Goal: Transaction & Acquisition: Book appointment/travel/reservation

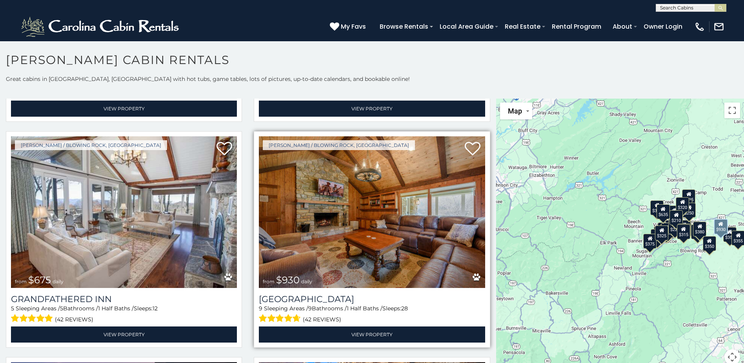
scroll to position [667, 0]
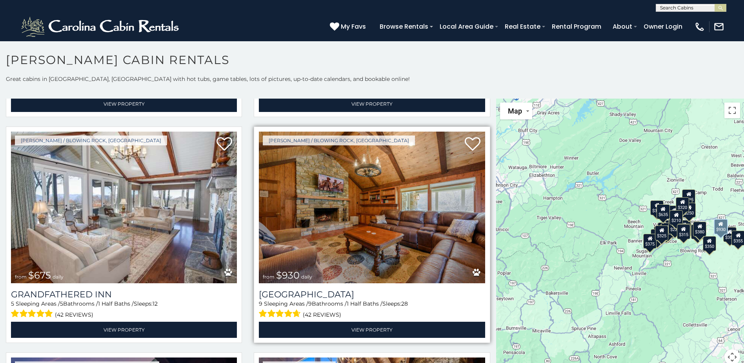
click at [368, 213] on img at bounding box center [372, 206] width 226 height 151
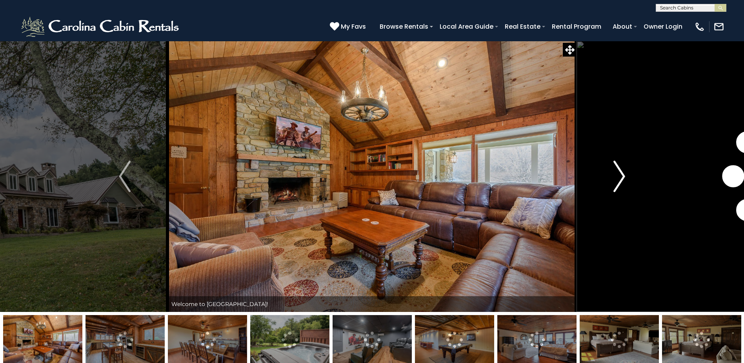
click at [617, 179] on img "Next" at bounding box center [620, 175] width 12 height 31
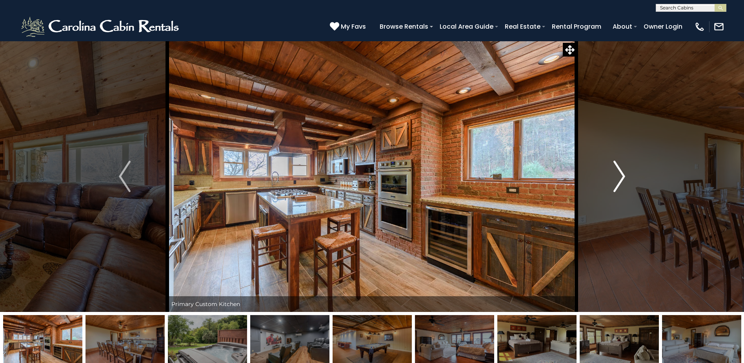
click at [617, 176] on img "Next" at bounding box center [620, 175] width 12 height 31
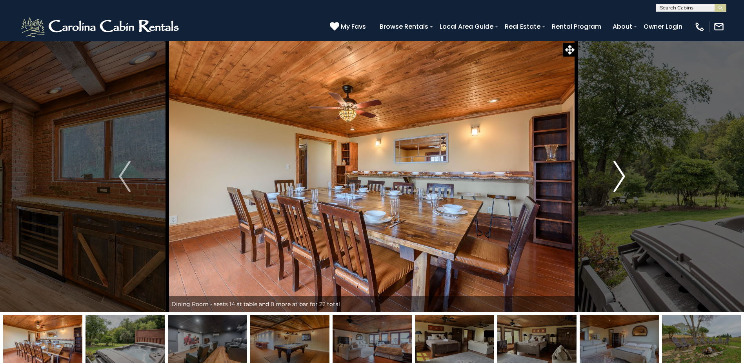
click at [617, 176] on img "Next" at bounding box center [620, 175] width 12 height 31
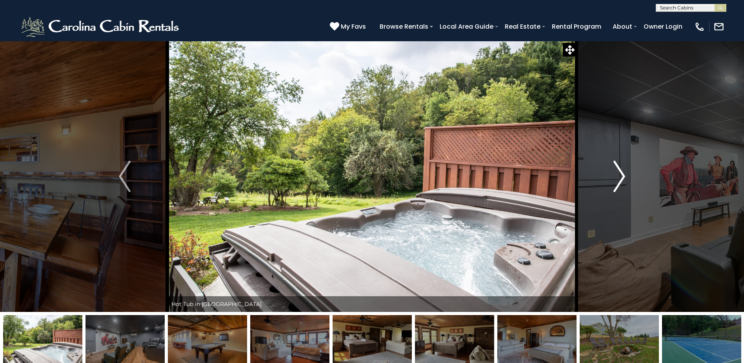
click at [617, 174] on img "Next" at bounding box center [620, 175] width 12 height 31
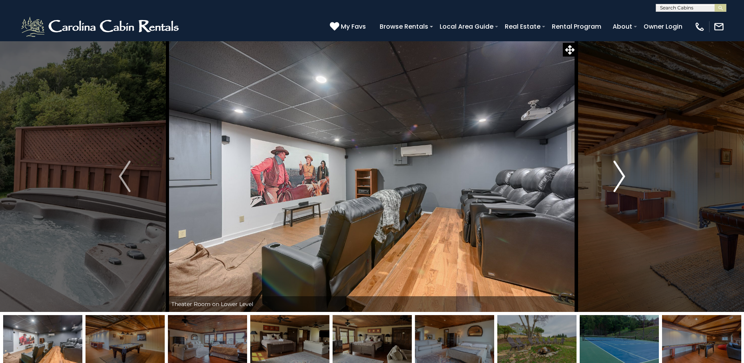
click at [620, 173] on img "Next" at bounding box center [620, 175] width 12 height 31
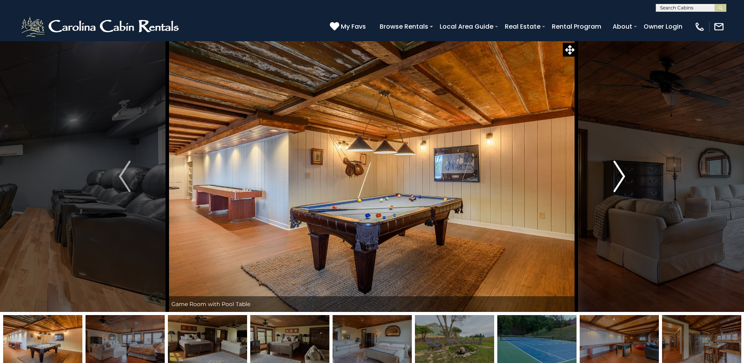
click at [620, 173] on img "Next" at bounding box center [620, 175] width 12 height 31
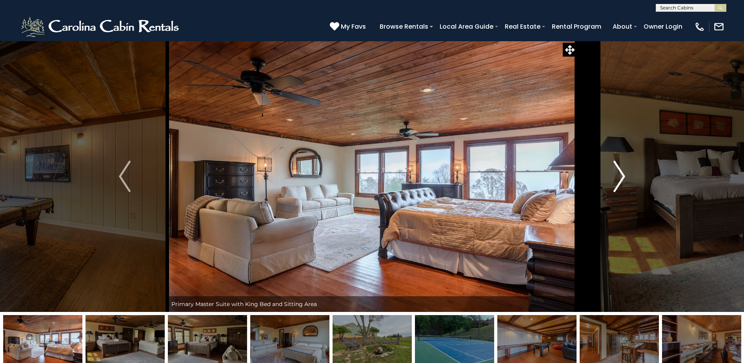
click at [619, 170] on img "Next" at bounding box center [620, 175] width 12 height 31
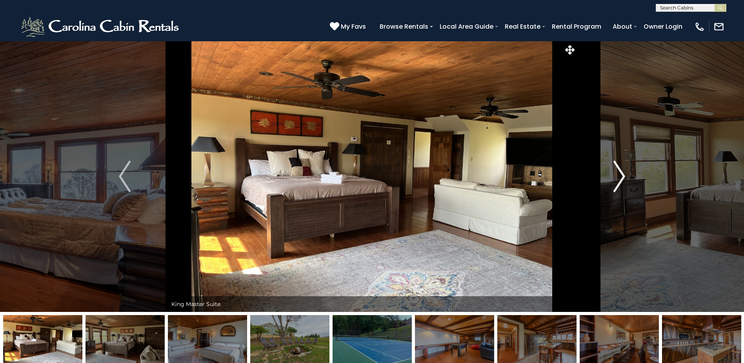
click at [619, 171] on img "Next" at bounding box center [620, 175] width 12 height 31
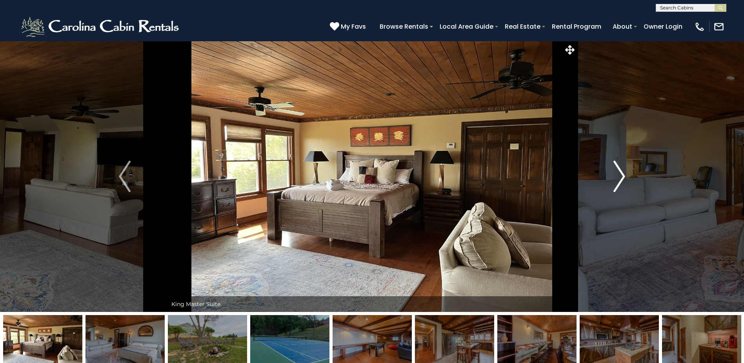
click at [619, 171] on img "Next" at bounding box center [620, 175] width 12 height 31
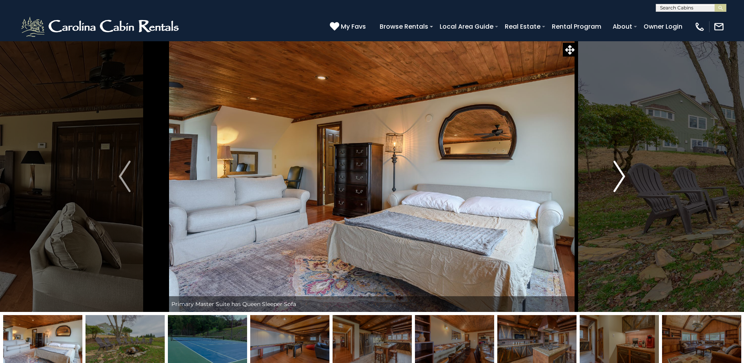
click at [619, 171] on img "Next" at bounding box center [620, 175] width 12 height 31
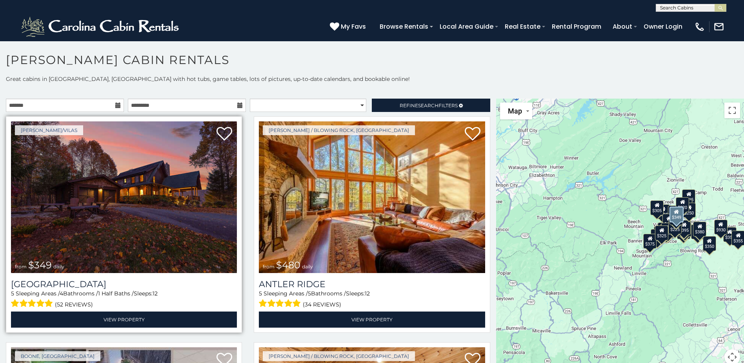
click at [115, 224] on img at bounding box center [124, 196] width 226 height 151
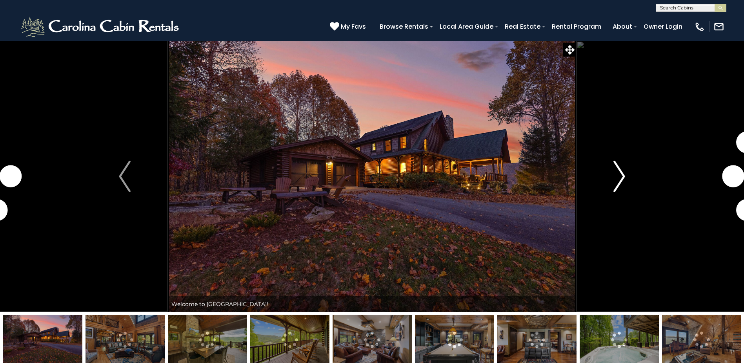
click at [617, 181] on img "Next" at bounding box center [620, 175] width 12 height 31
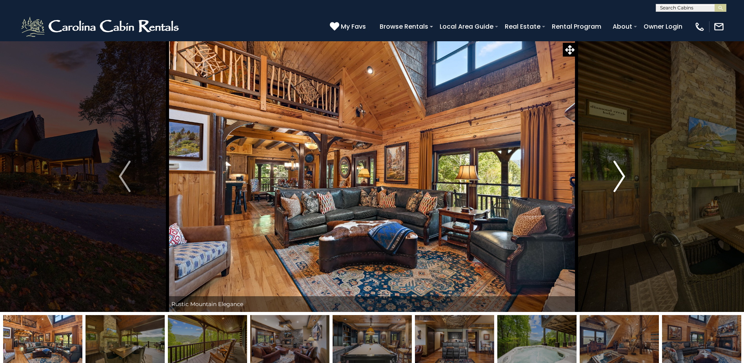
click at [619, 174] on img "Next" at bounding box center [620, 175] width 12 height 31
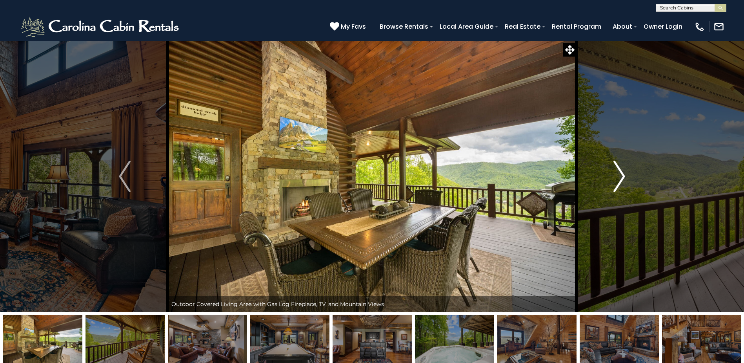
click at [624, 168] on img "Next" at bounding box center [620, 175] width 12 height 31
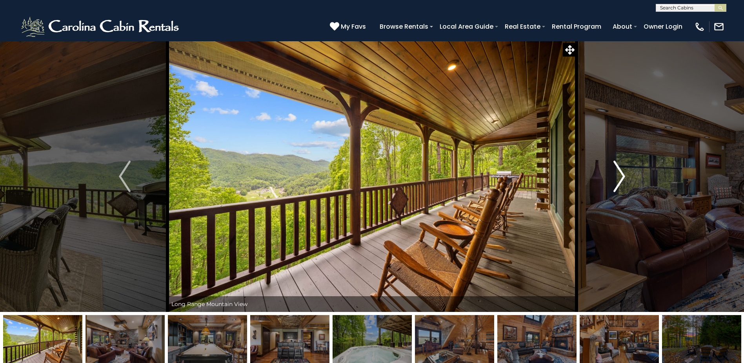
click at [624, 167] on img "Next" at bounding box center [620, 175] width 12 height 31
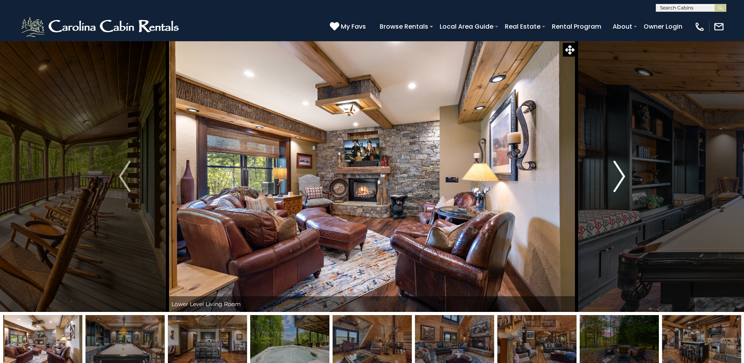
click at [624, 167] on img "Next" at bounding box center [620, 175] width 12 height 31
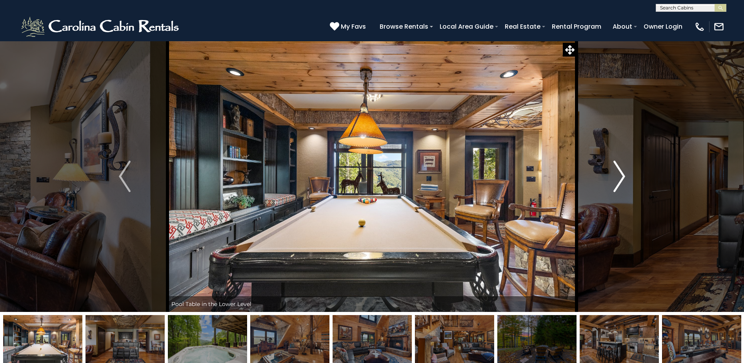
click at [624, 167] on img "Next" at bounding box center [620, 175] width 12 height 31
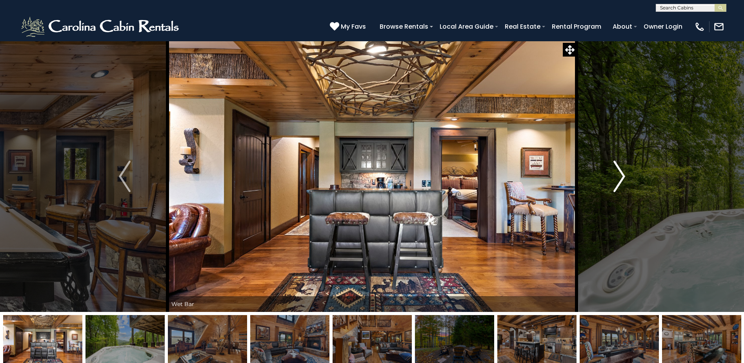
click at [624, 167] on img "Next" at bounding box center [620, 175] width 12 height 31
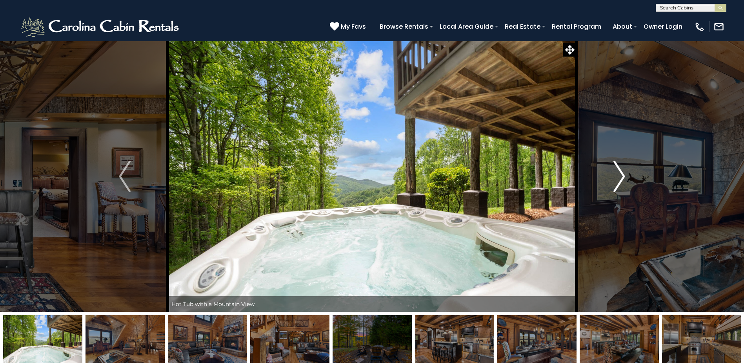
click at [624, 167] on img "Next" at bounding box center [620, 175] width 12 height 31
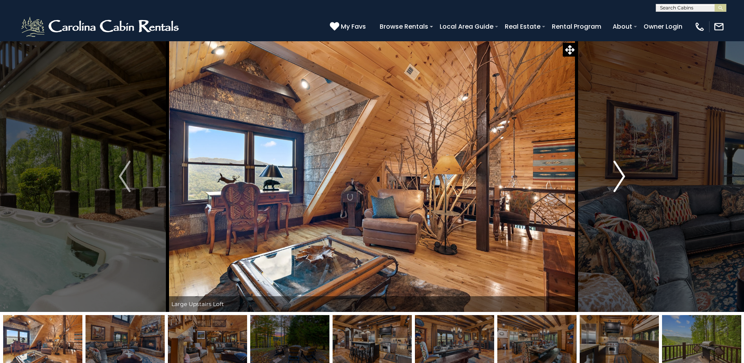
click at [618, 176] on img "Next" at bounding box center [620, 175] width 12 height 31
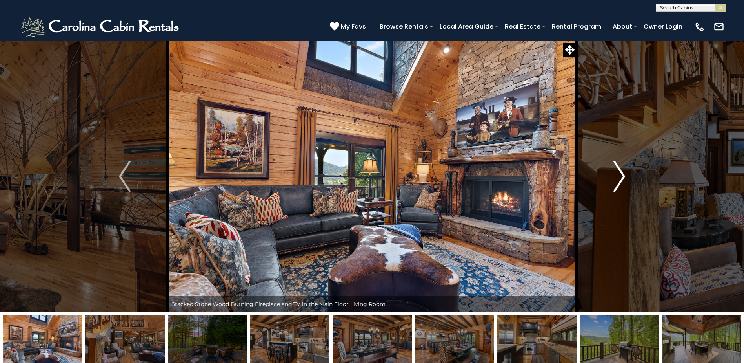
click at [618, 176] on img "Next" at bounding box center [620, 175] width 12 height 31
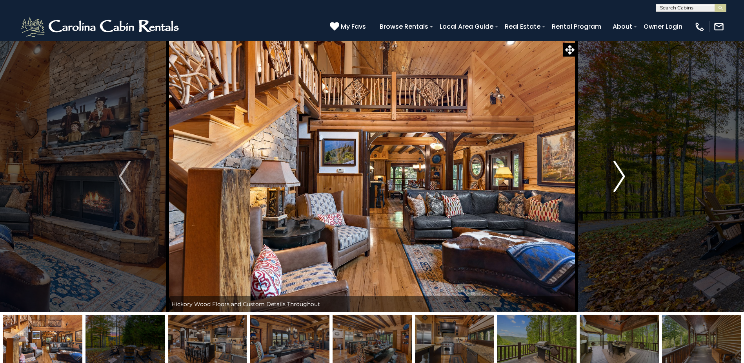
click at [618, 176] on img "Next" at bounding box center [620, 175] width 12 height 31
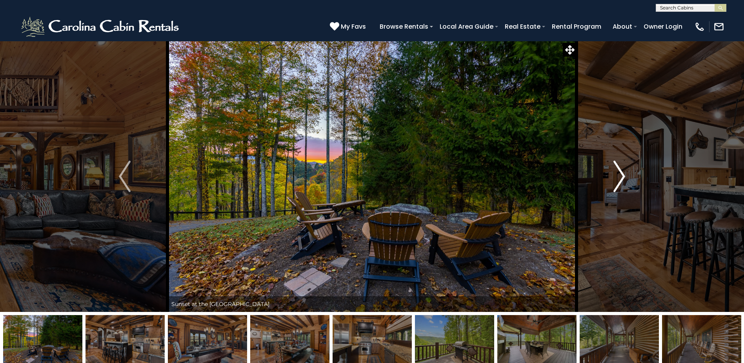
click at [618, 176] on img "Next" at bounding box center [620, 175] width 12 height 31
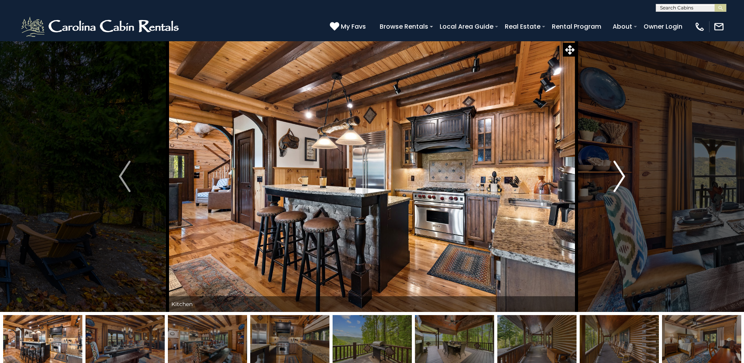
click at [618, 176] on img "Next" at bounding box center [620, 175] width 12 height 31
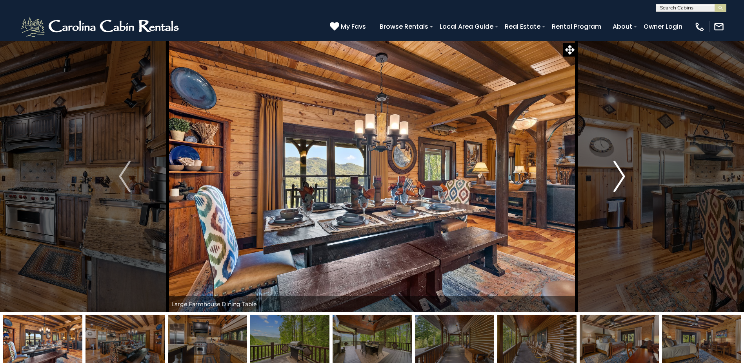
click at [618, 176] on img "Next" at bounding box center [620, 175] width 12 height 31
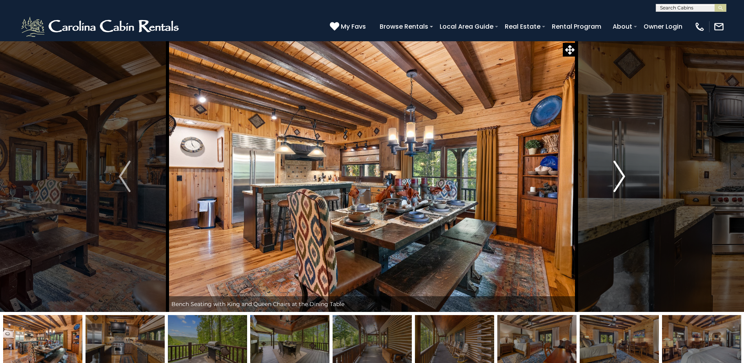
click at [618, 177] on img "Next" at bounding box center [620, 175] width 12 height 31
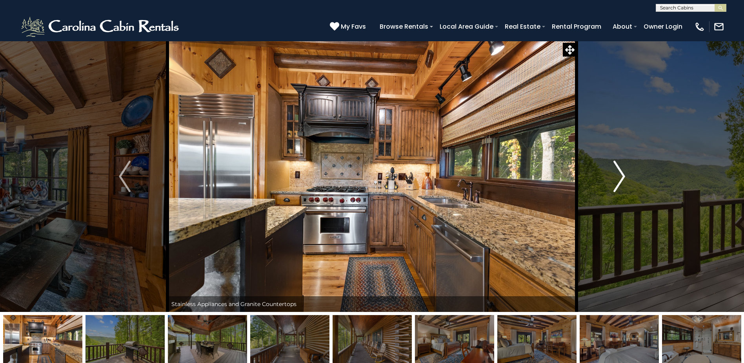
click at [619, 177] on img "Next" at bounding box center [620, 175] width 12 height 31
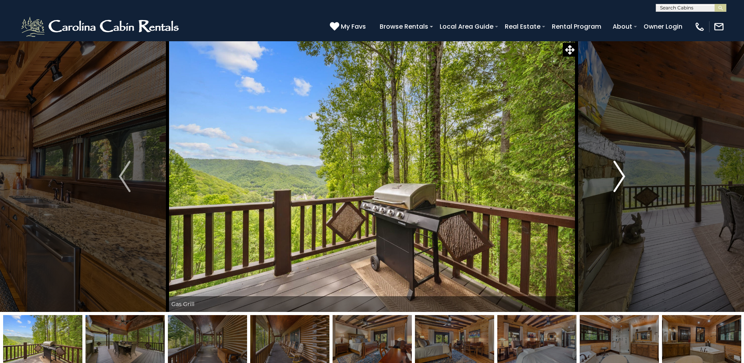
click at [619, 177] on img "Next" at bounding box center [620, 175] width 12 height 31
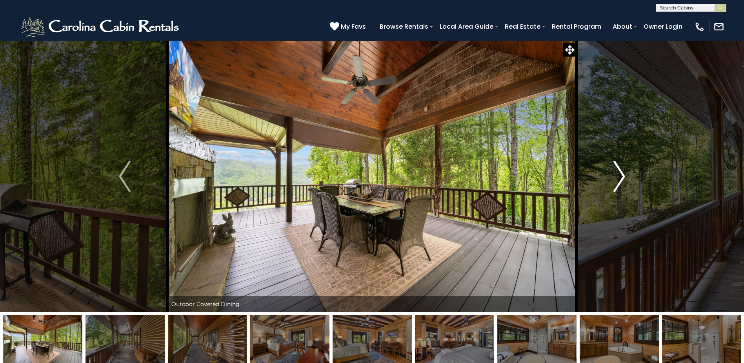
click at [619, 177] on img "Next" at bounding box center [620, 175] width 12 height 31
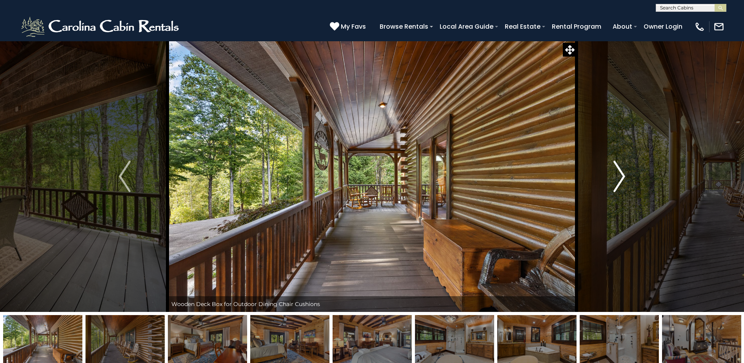
click at [619, 177] on img "Next" at bounding box center [620, 175] width 12 height 31
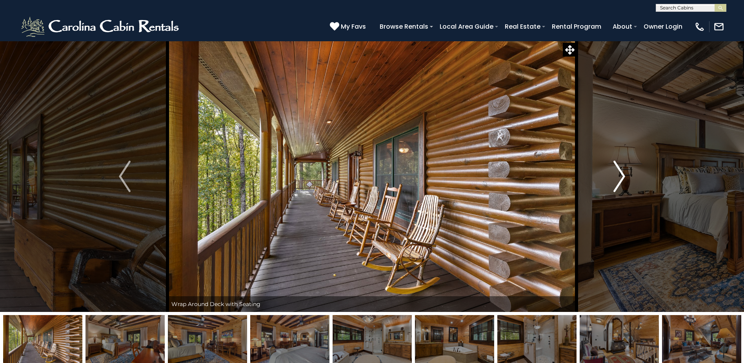
click at [620, 163] on img "Next" at bounding box center [620, 175] width 12 height 31
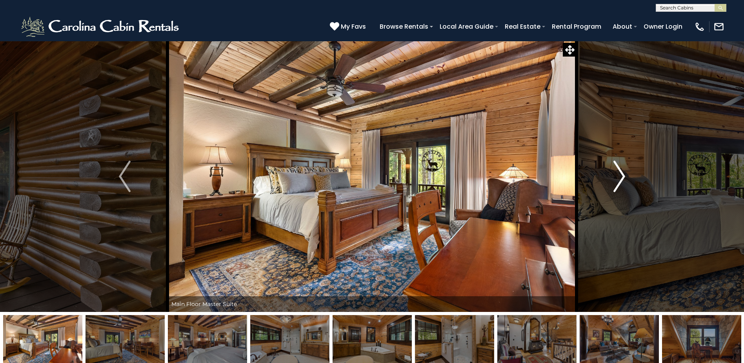
click at [620, 164] on img "Next" at bounding box center [620, 175] width 12 height 31
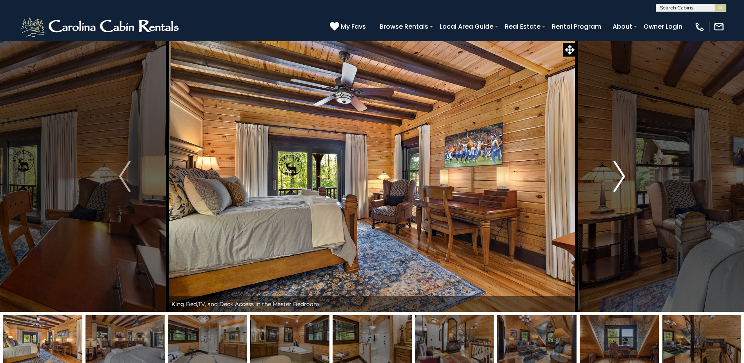
click at [620, 164] on img "Next" at bounding box center [620, 175] width 12 height 31
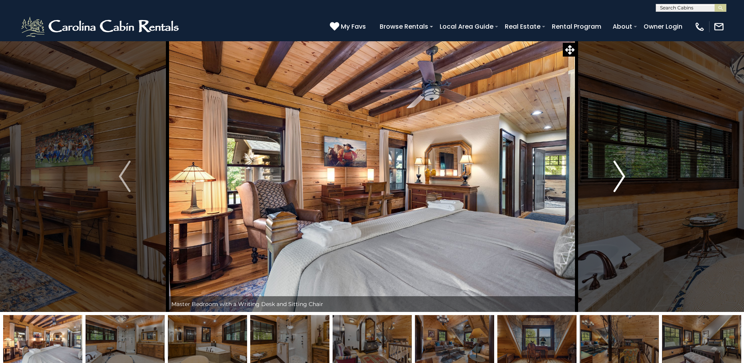
click at [620, 164] on img "Next" at bounding box center [620, 175] width 12 height 31
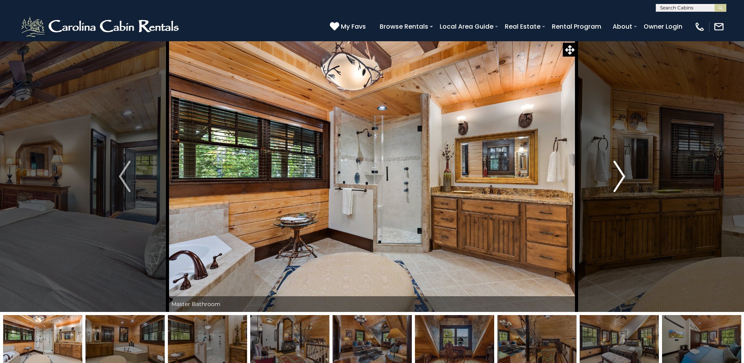
click at [620, 164] on img "Next" at bounding box center [620, 175] width 12 height 31
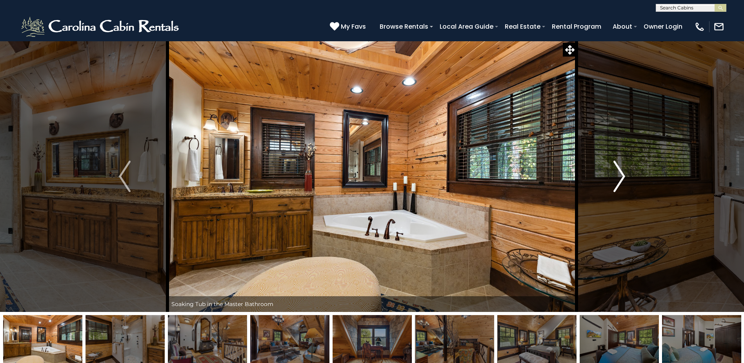
click at [620, 164] on img "Next" at bounding box center [620, 175] width 12 height 31
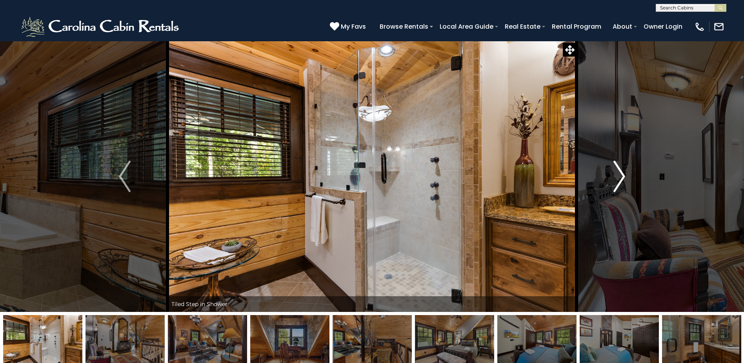
click at [620, 164] on img "Next" at bounding box center [620, 175] width 12 height 31
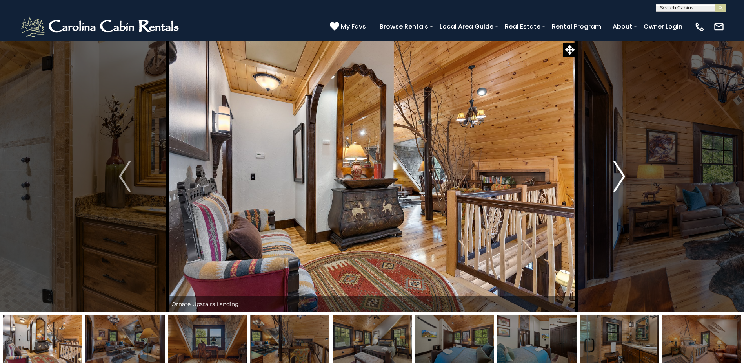
click at [616, 176] on img "Next" at bounding box center [620, 175] width 12 height 31
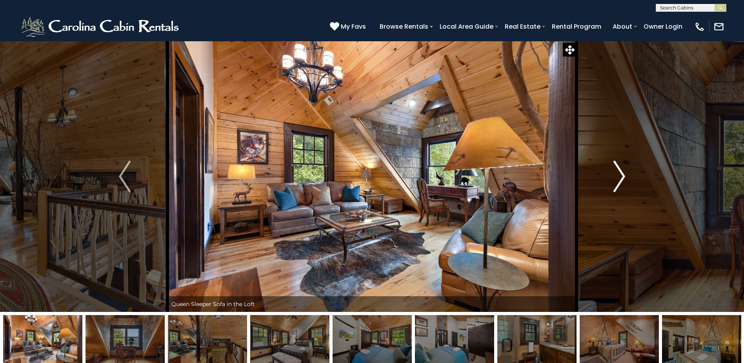
click at [618, 175] on img "Next" at bounding box center [620, 175] width 12 height 31
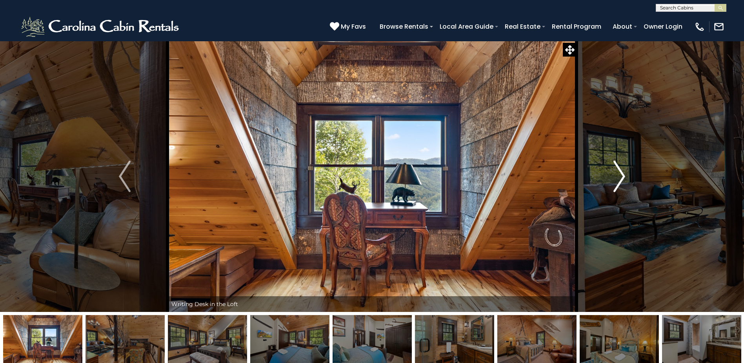
click at [618, 175] on img "Next" at bounding box center [620, 175] width 12 height 31
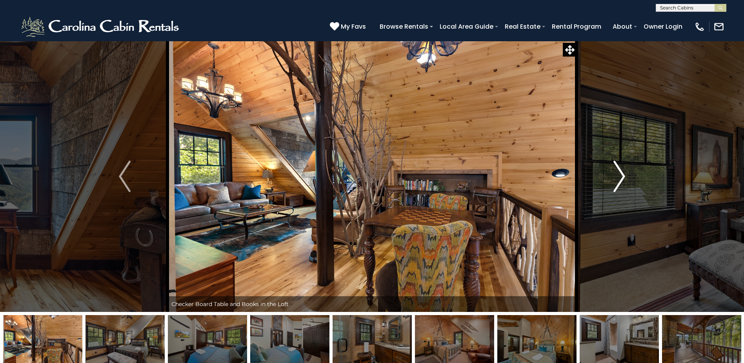
click at [623, 179] on img "Next" at bounding box center [620, 175] width 12 height 31
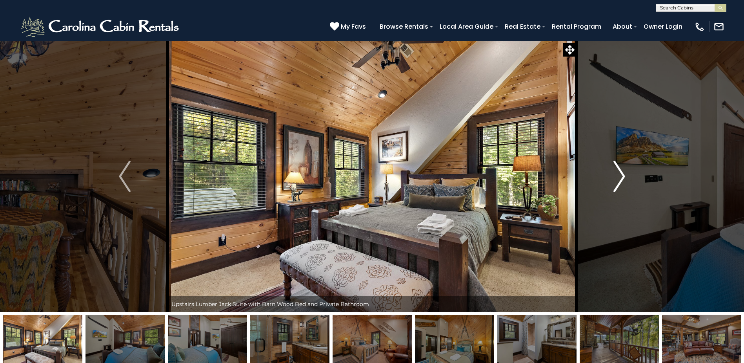
click at [623, 179] on img "Next" at bounding box center [620, 175] width 12 height 31
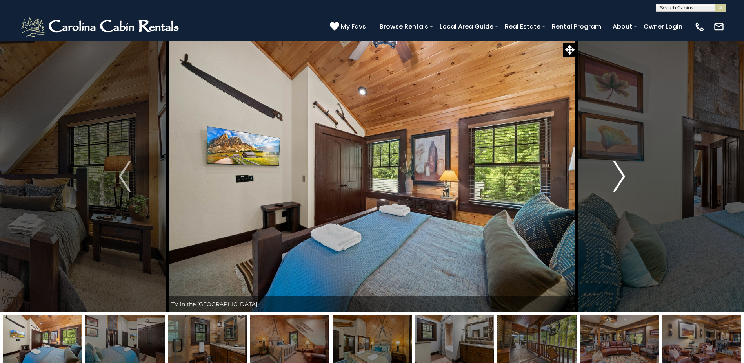
click at [623, 179] on img "Next" at bounding box center [620, 175] width 12 height 31
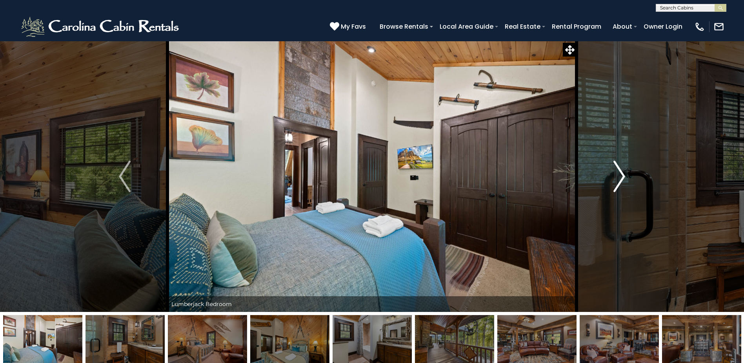
click at [623, 179] on img "Next" at bounding box center [620, 175] width 12 height 31
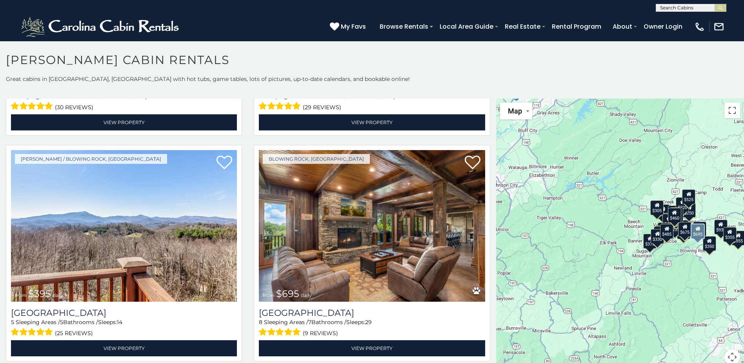
scroll to position [1570, 0]
